Goal: Navigation & Orientation: Find specific page/section

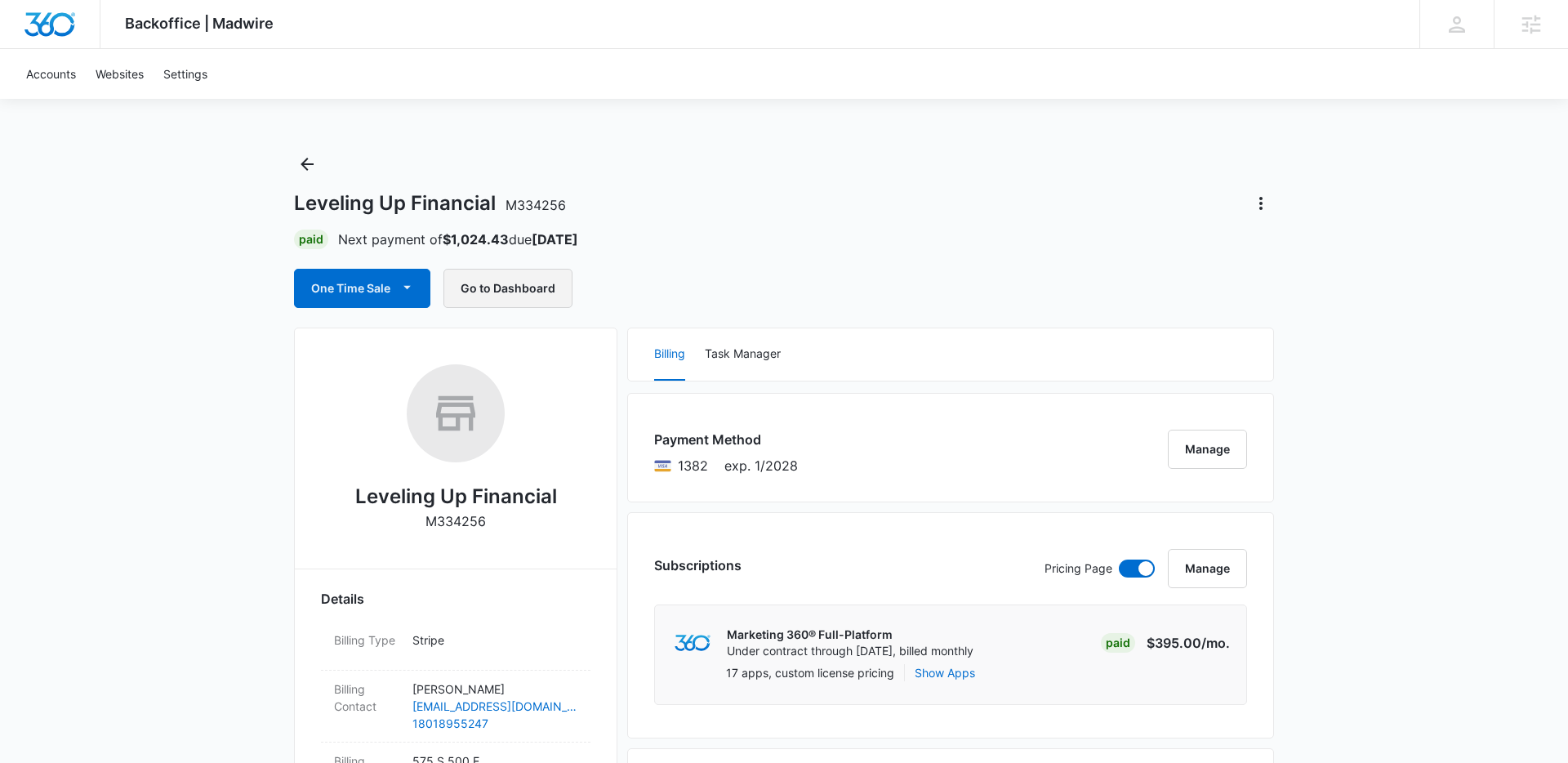
click at [511, 290] on button "Go to Dashboard" at bounding box center [507, 288] width 129 height 39
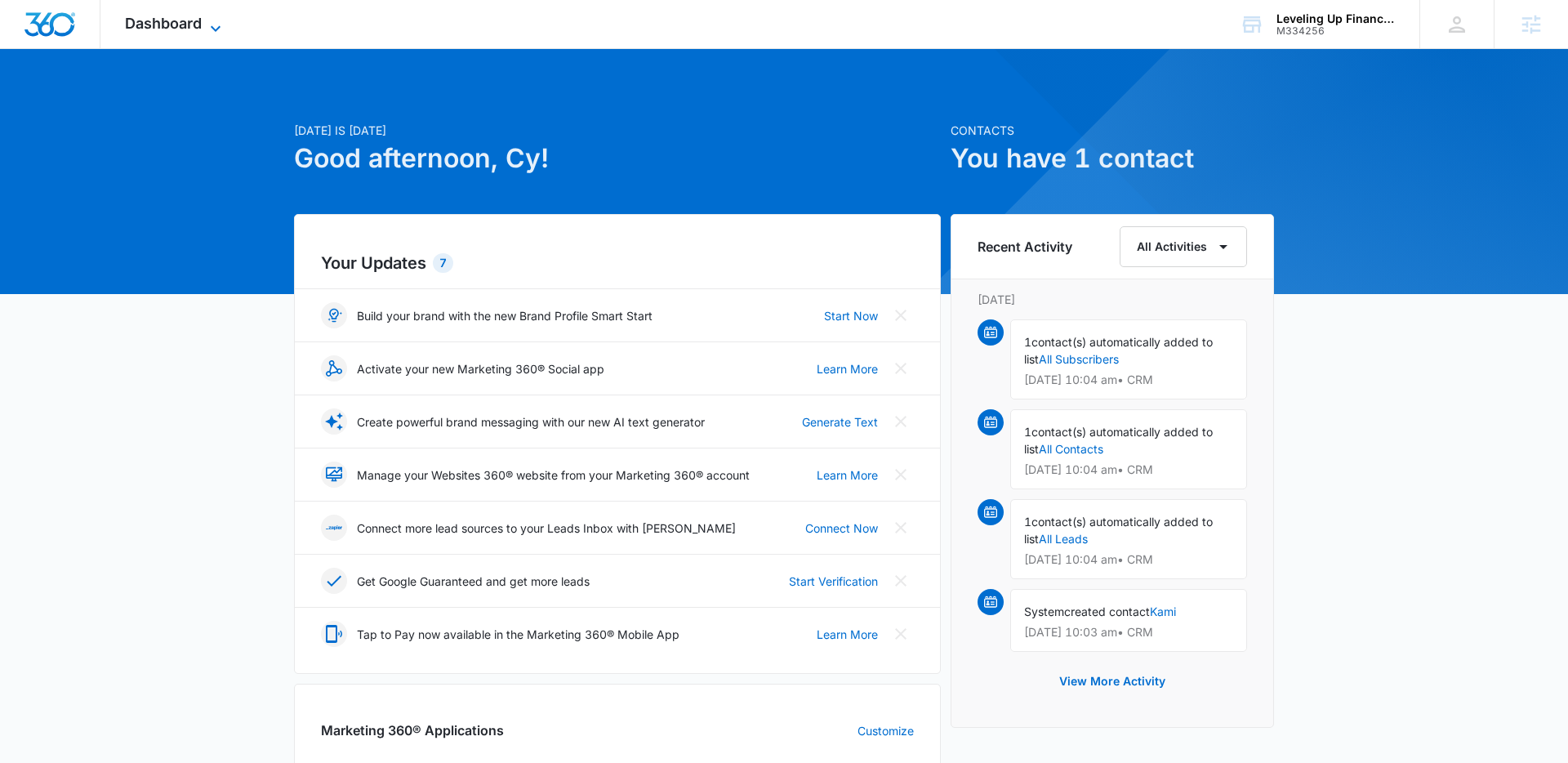
click at [179, 26] on span "Dashboard" at bounding box center [163, 23] width 77 height 17
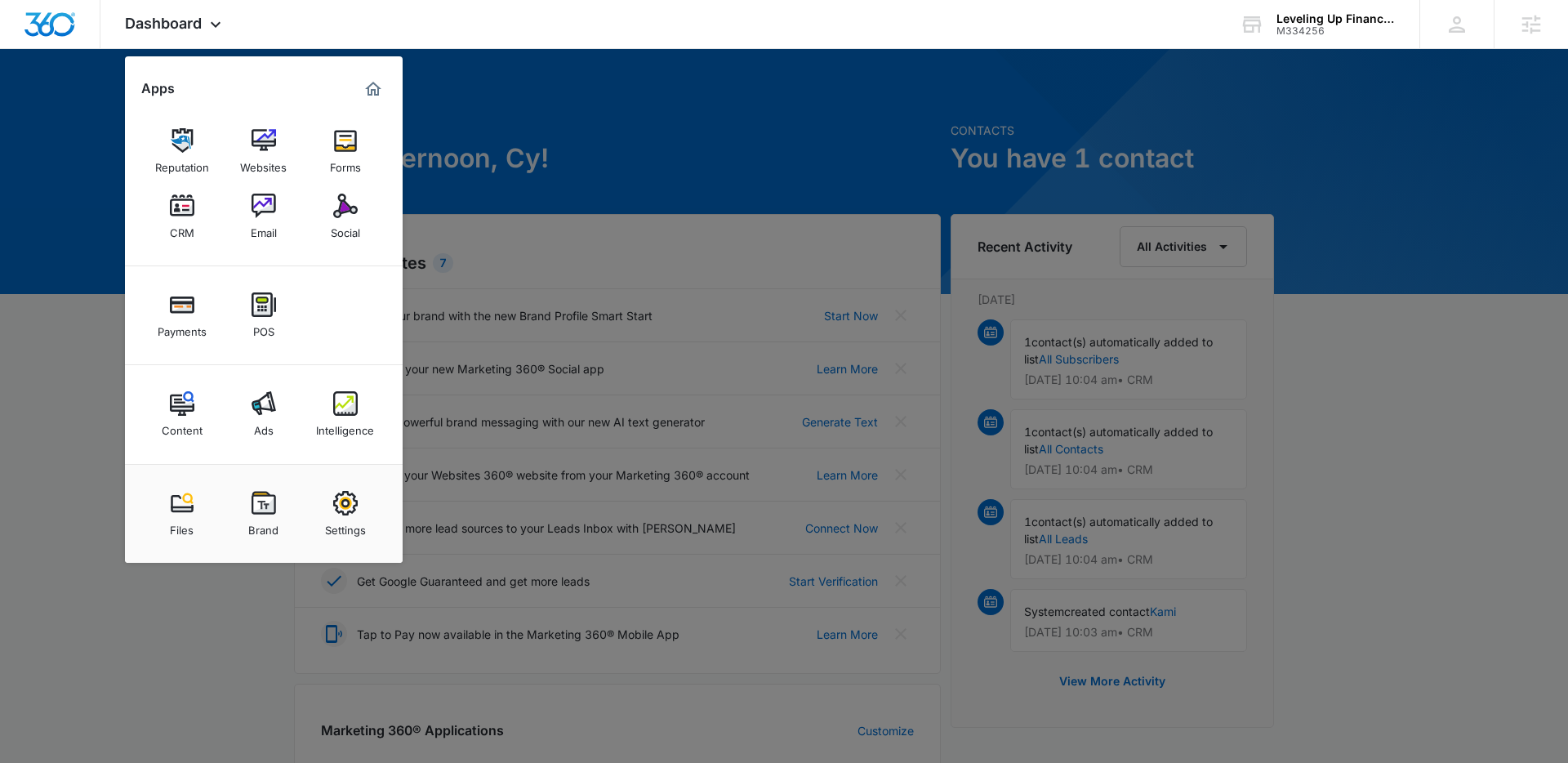
click at [452, 165] on div at bounding box center [784, 382] width 1568 height 763
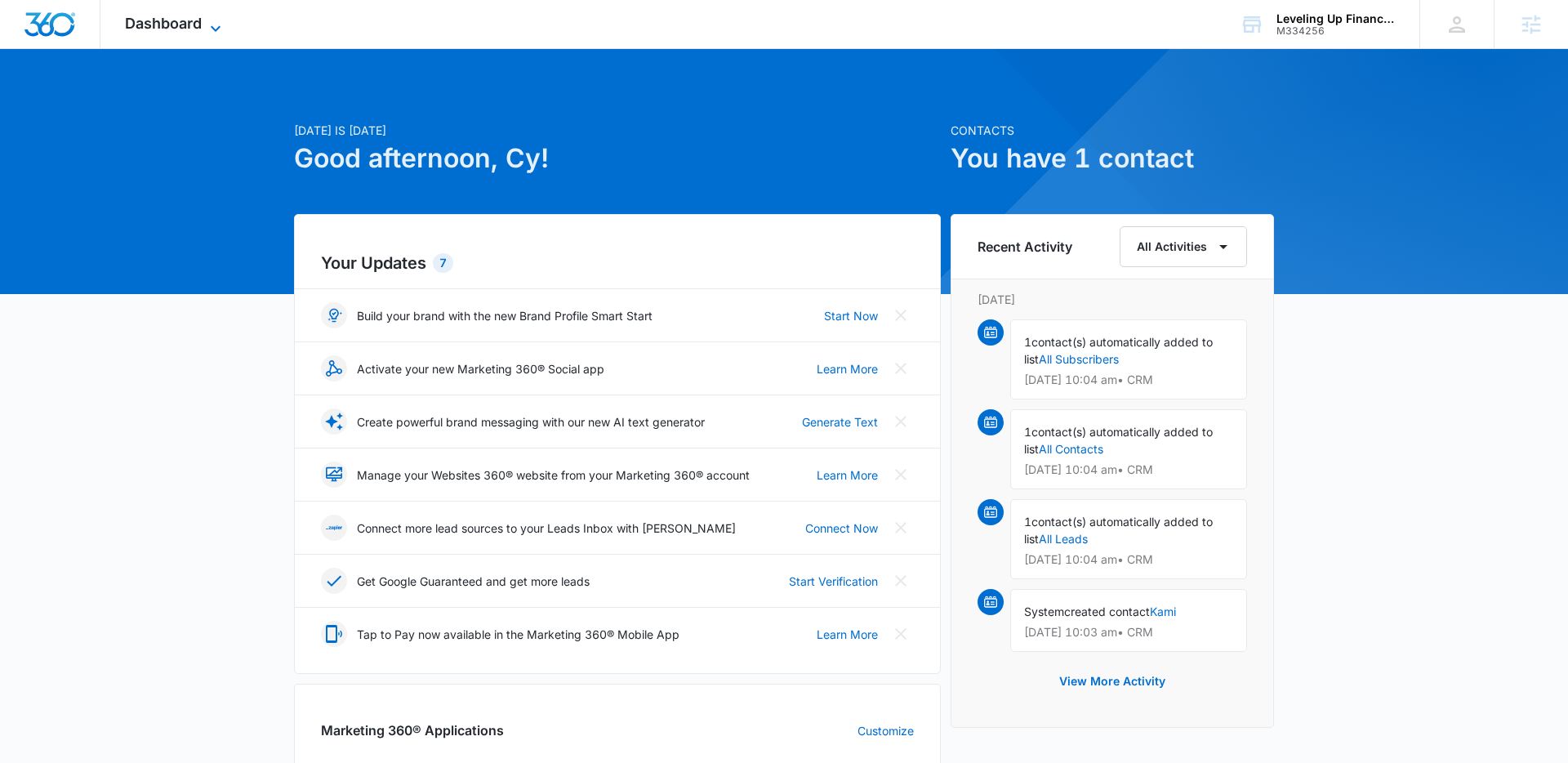
click at [193, 28] on span "Dashboard" at bounding box center [163, 23] width 77 height 17
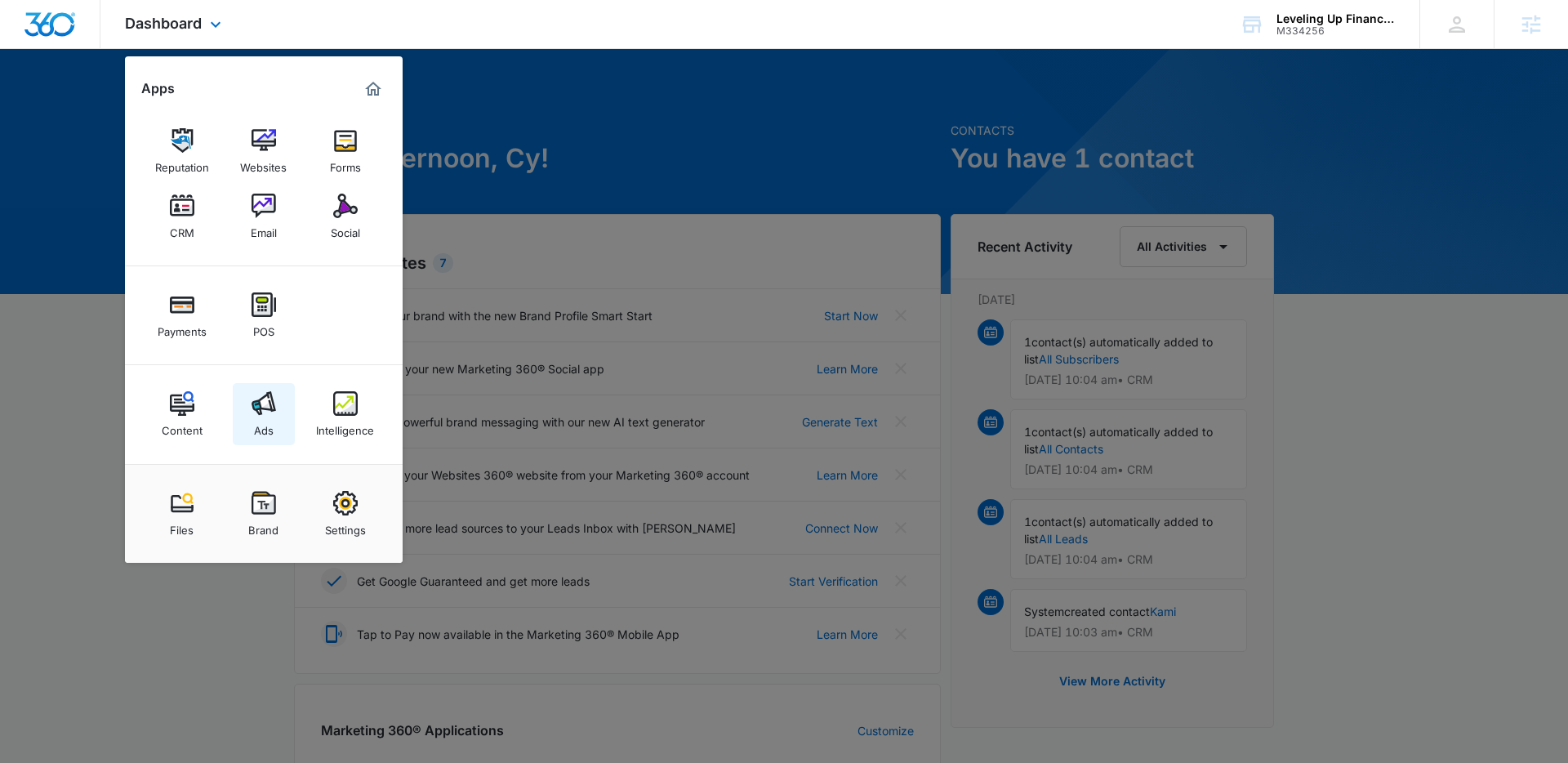
click at [274, 410] on img at bounding box center [264, 404] width 25 height 25
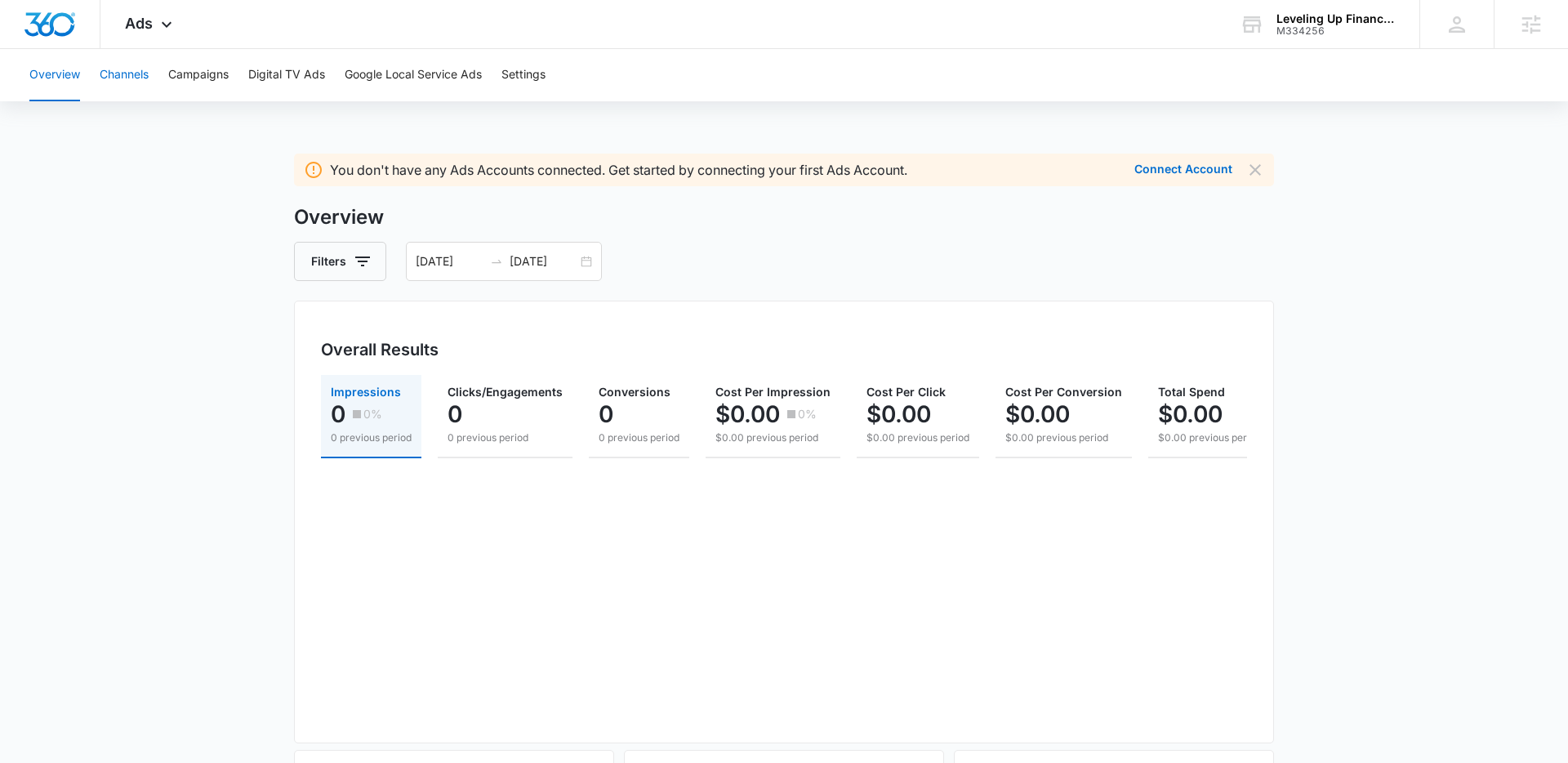
click at [116, 66] on button "Channels" at bounding box center [124, 75] width 49 height 52
click at [196, 71] on button "Campaigns" at bounding box center [198, 75] width 61 height 52
click at [291, 63] on button "Digital TV Ads" at bounding box center [286, 75] width 77 height 52
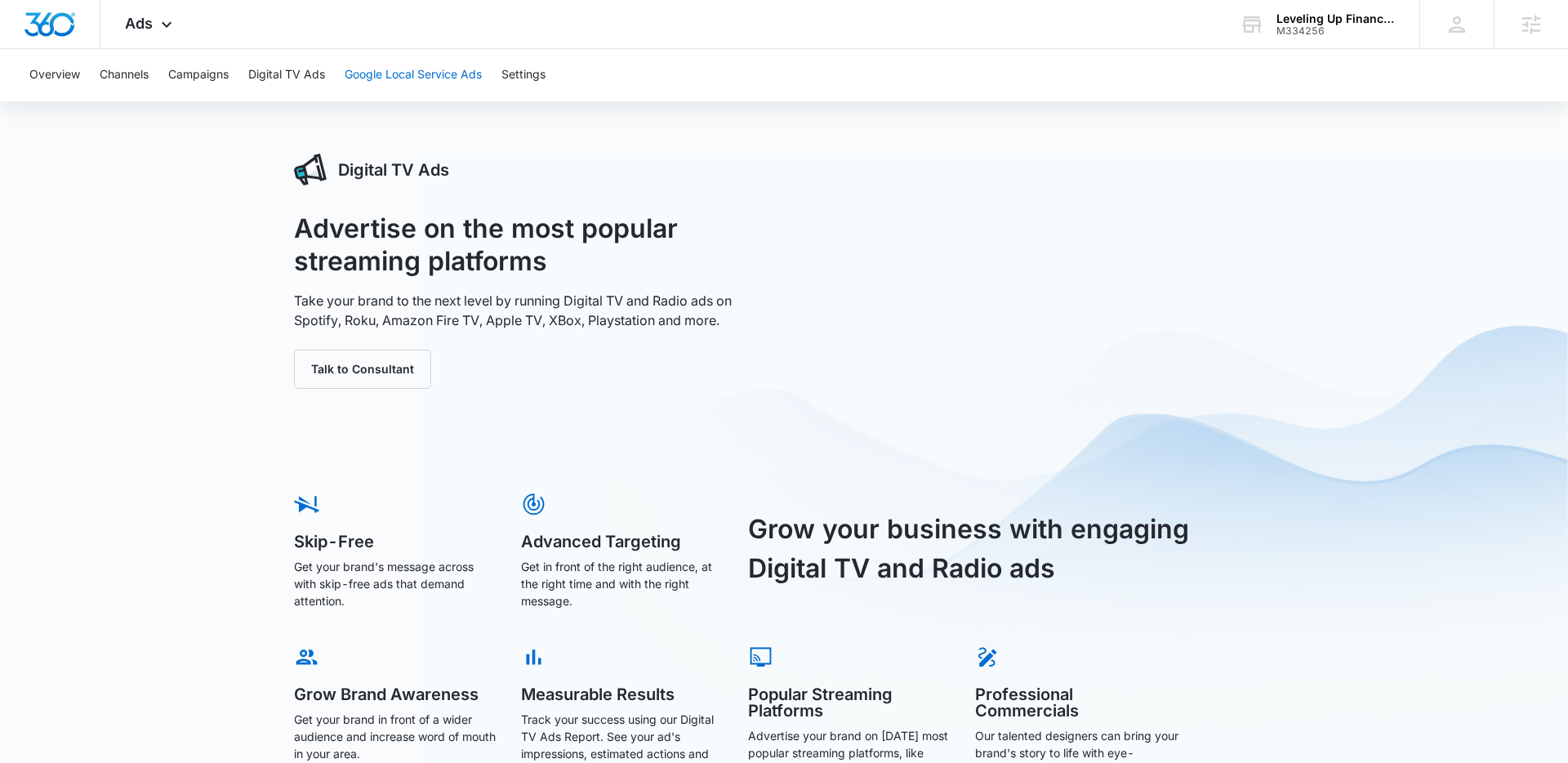
click at [389, 68] on button "Google Local Service Ads" at bounding box center [413, 75] width 137 height 52
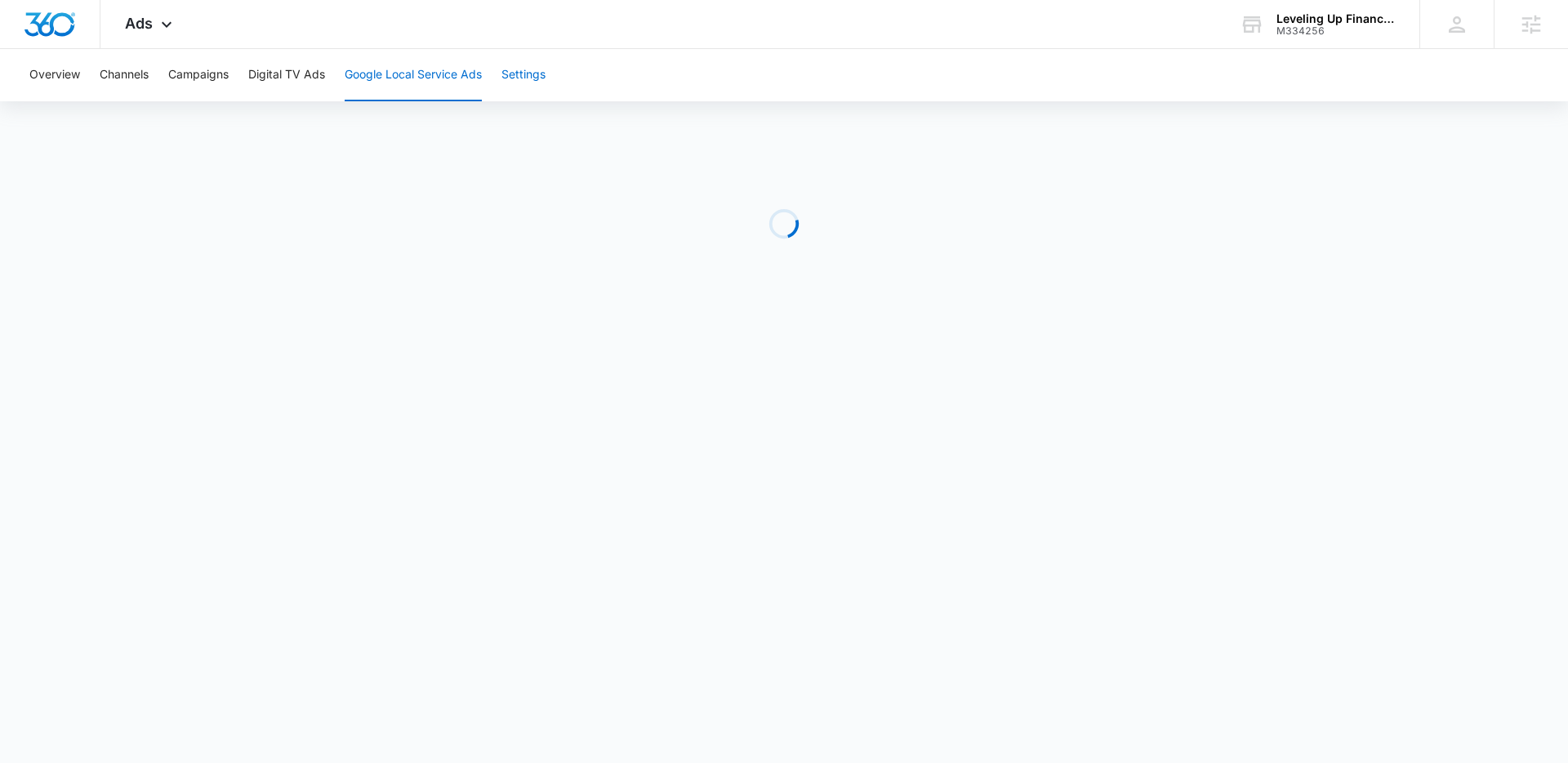
click at [526, 69] on button "Settings" at bounding box center [523, 75] width 44 height 52
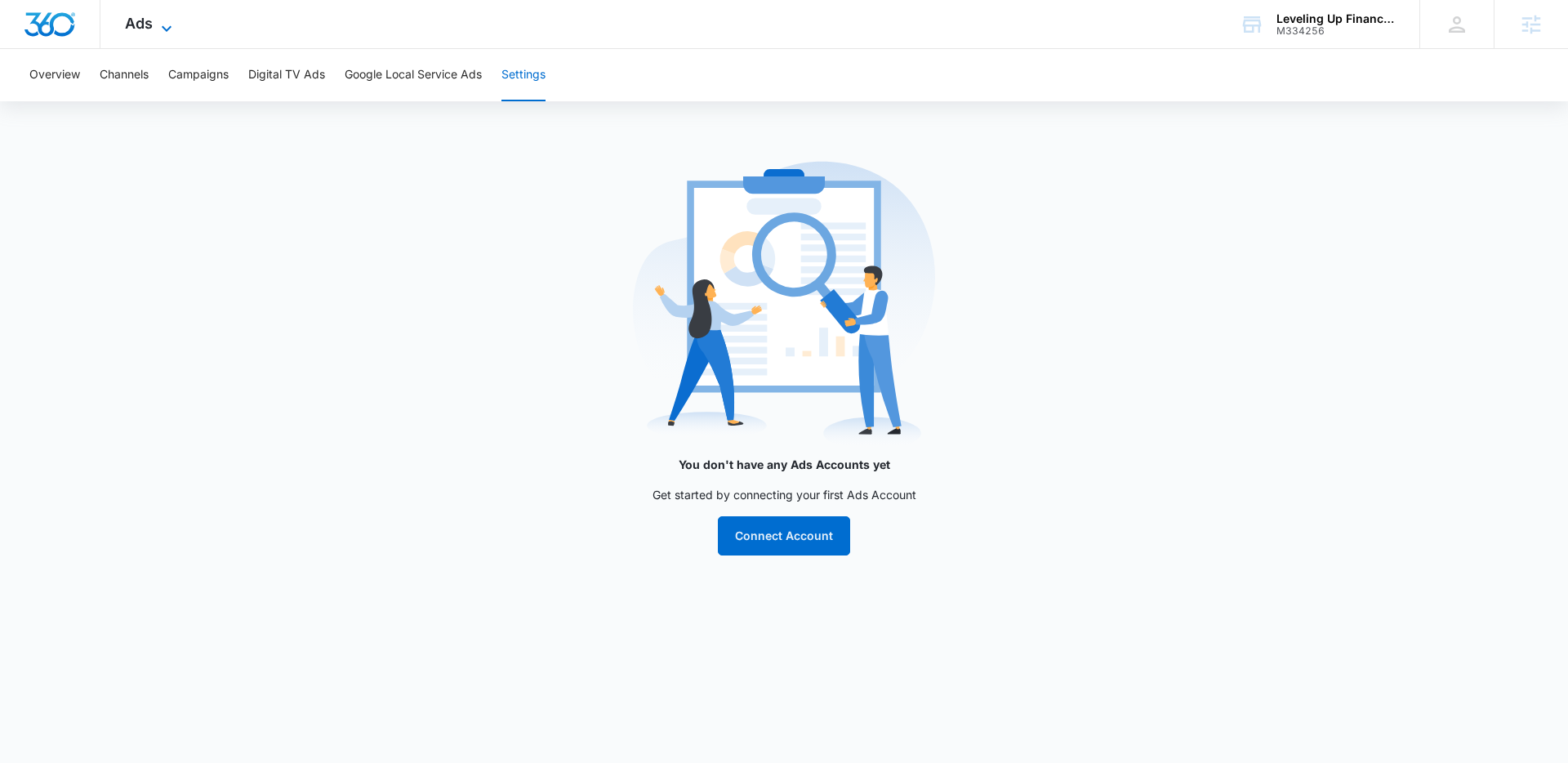
click at [148, 25] on span "Ads" at bounding box center [139, 23] width 28 height 17
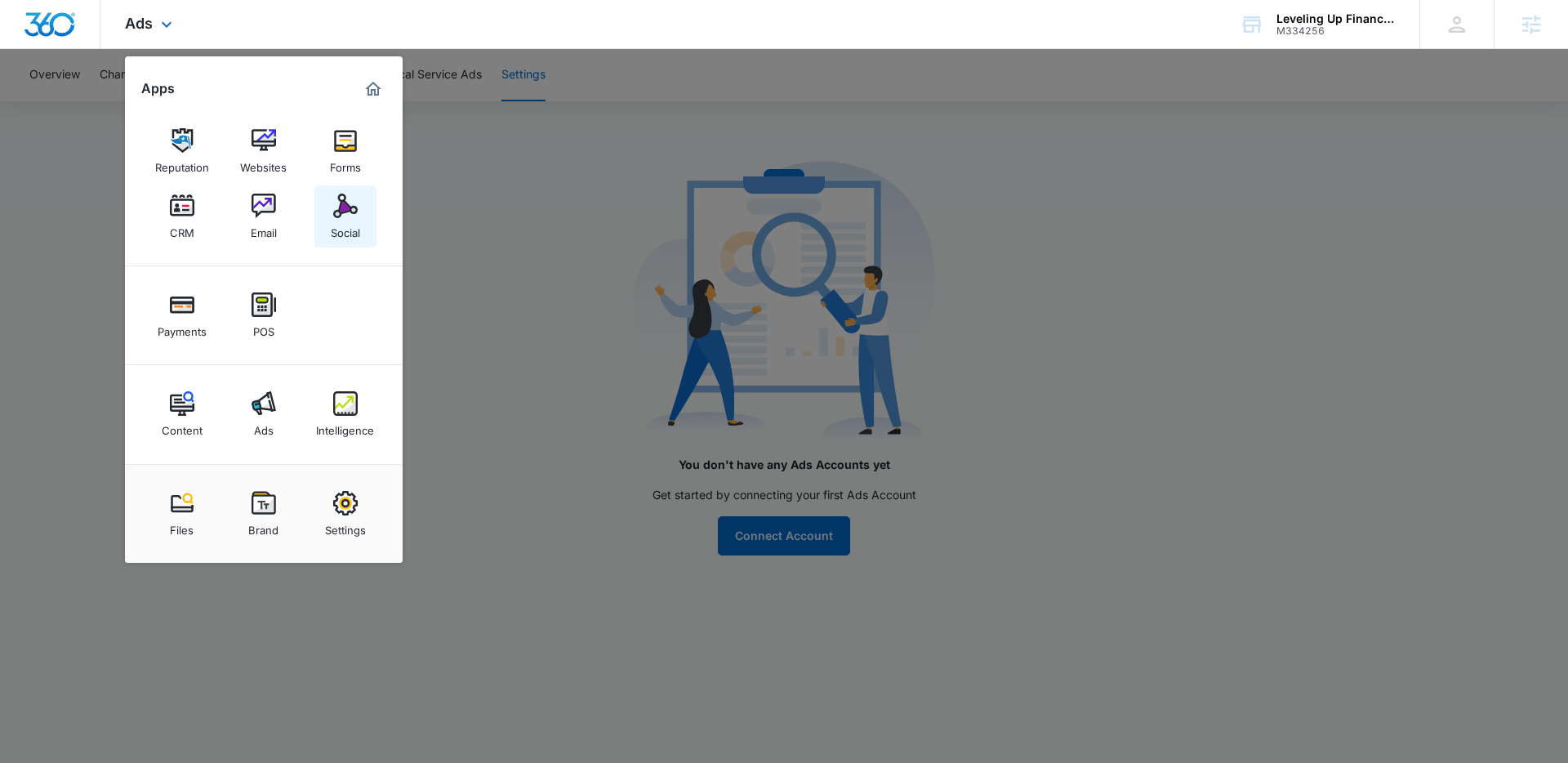
click at [350, 225] on div "Social" at bounding box center [344, 229] width 29 height 21
